Goal: Check status

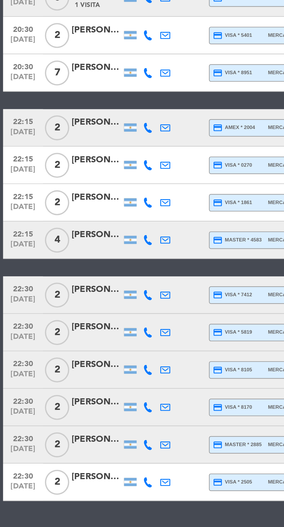
click at [68, 441] on icon at bounding box center [68, 441] width 5 height 5
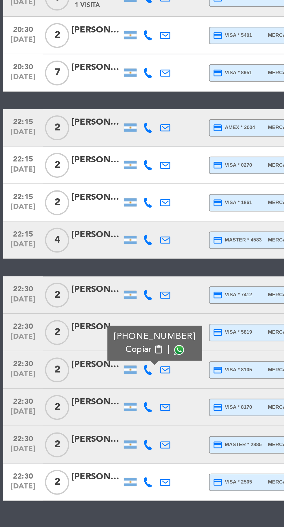
click at [81, 432] on span at bounding box center [83, 432] width 5 height 5
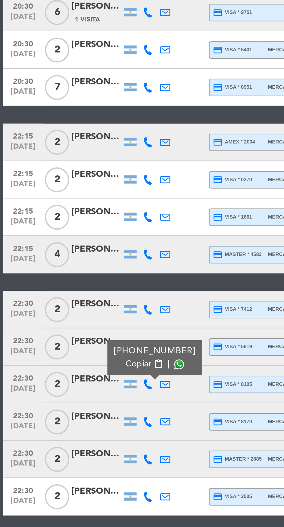
click at [68, 460] on icon at bounding box center [68, 459] width 5 height 5
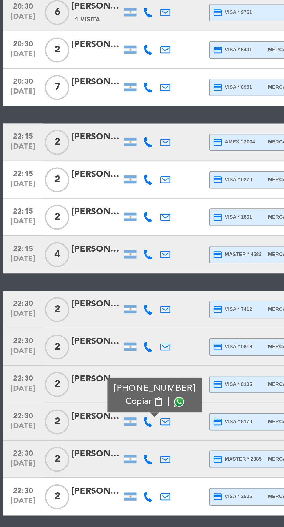
click at [81, 449] on span at bounding box center [83, 450] width 5 height 5
click at [69, 477] on icon at bounding box center [68, 476] width 5 height 5
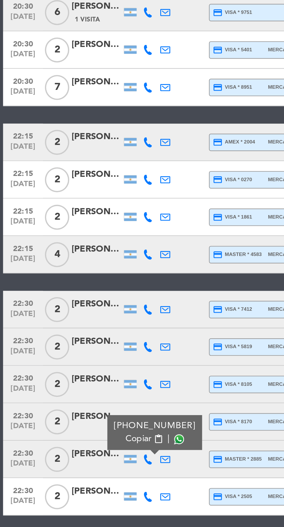
click at [81, 467] on span at bounding box center [83, 467] width 5 height 5
click at [68, 493] on icon at bounding box center [68, 494] width 5 height 5
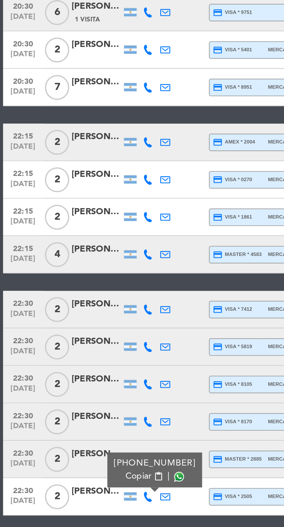
click at [81, 484] on span at bounding box center [83, 484] width 5 height 5
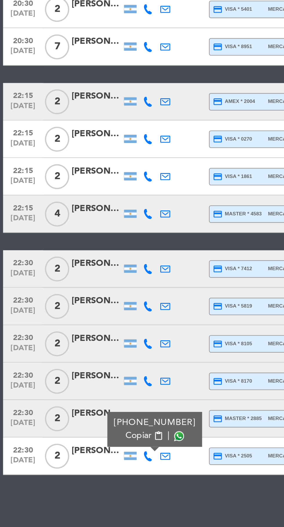
scroll to position [44, 0]
